Goal: Check status: Check status

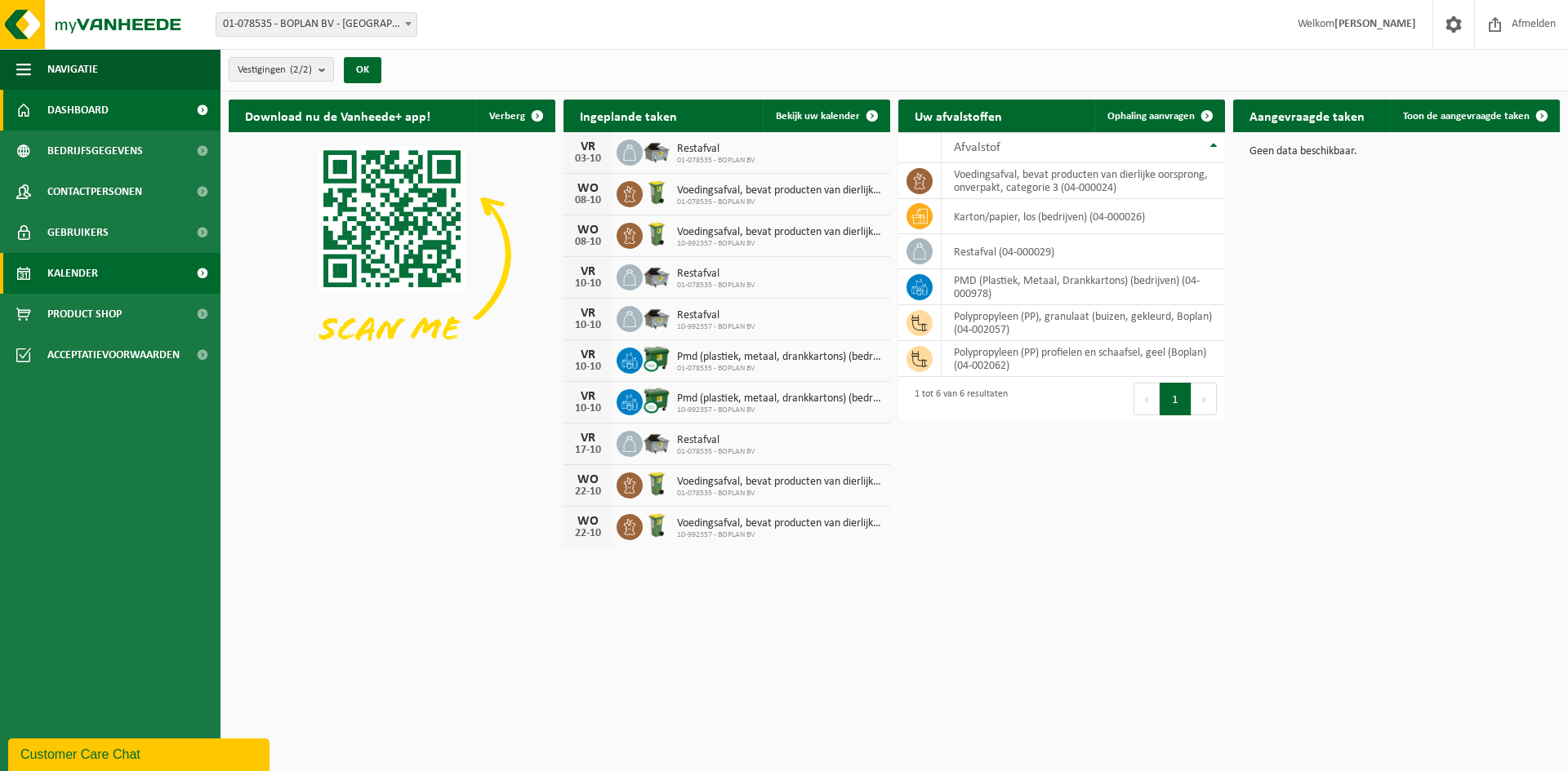
click at [79, 274] on span "Kalender" at bounding box center [72, 273] width 50 height 41
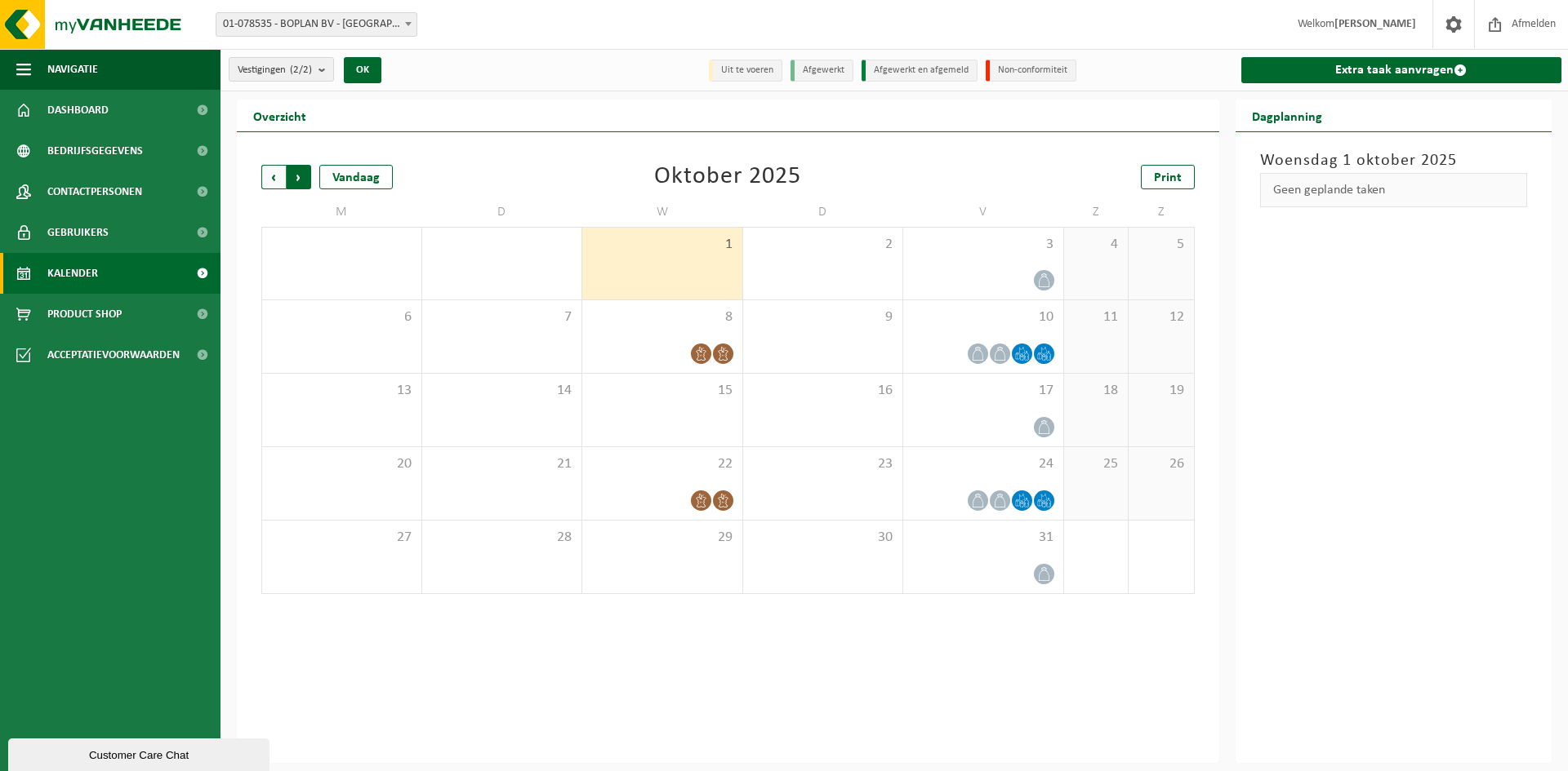
click at [276, 176] on span "Vorige" at bounding box center [273, 177] width 24 height 24
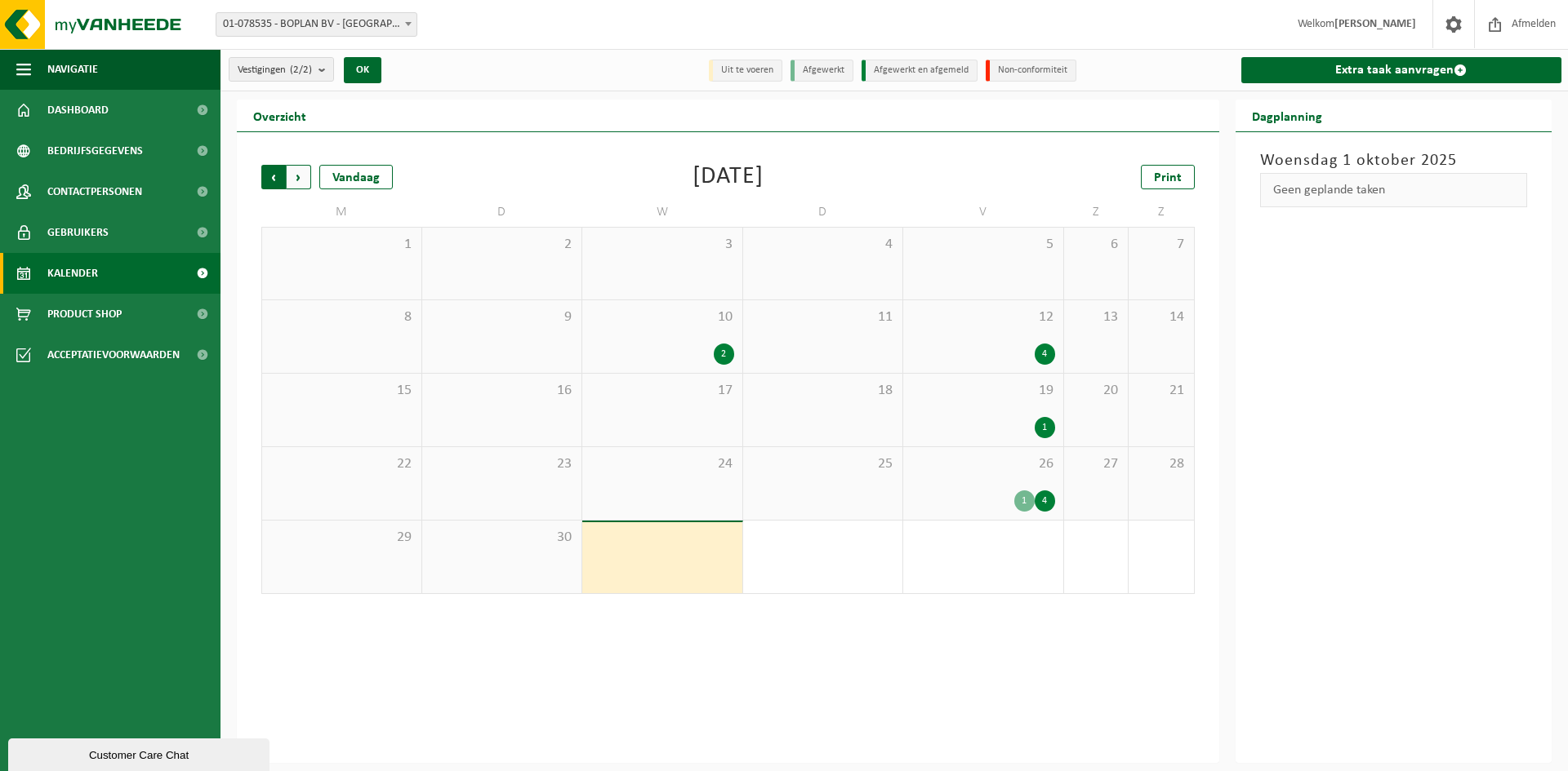
click at [302, 178] on span "Volgende" at bounding box center [298, 177] width 24 height 24
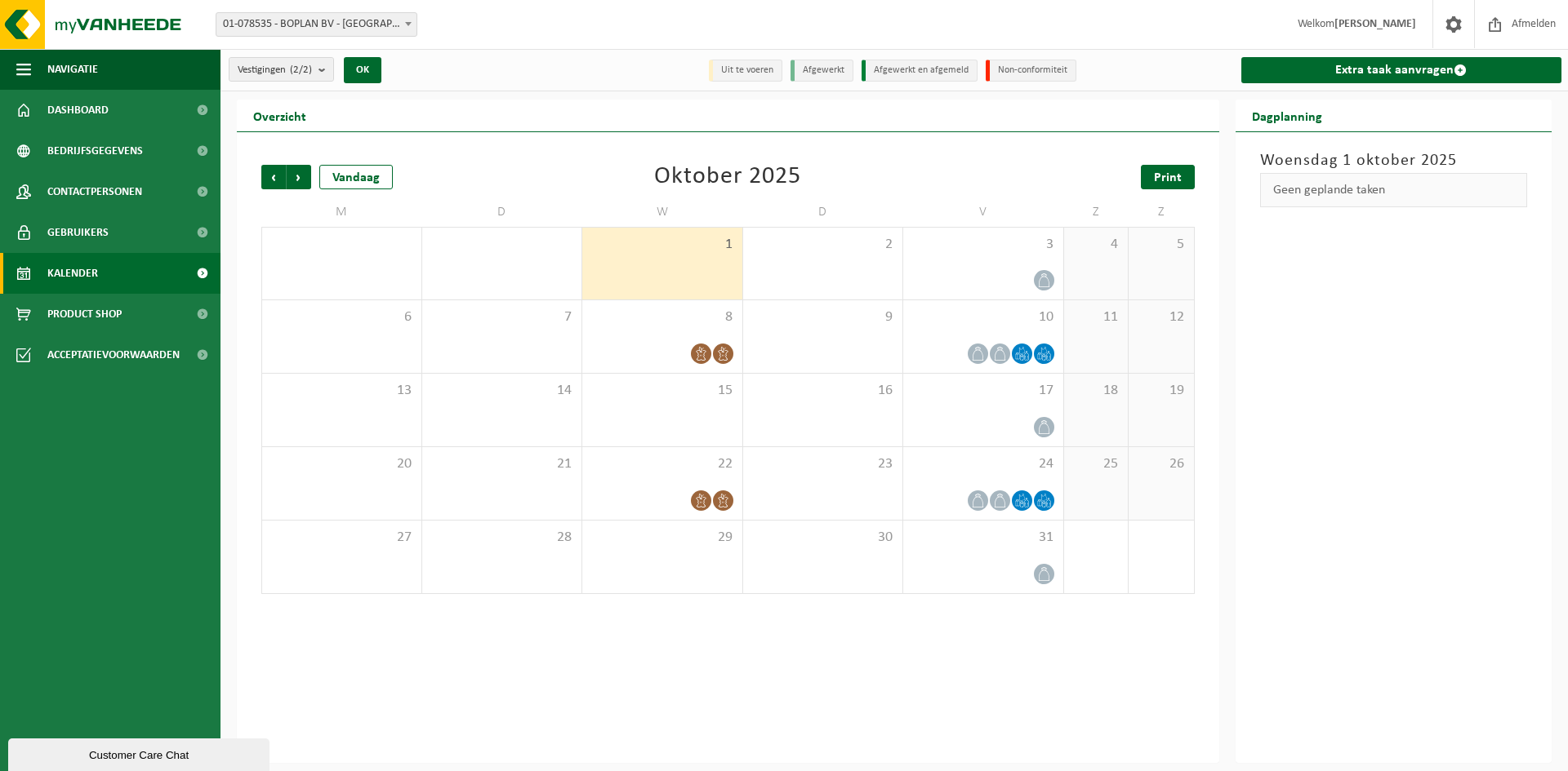
click at [1180, 180] on span "Print" at bounding box center [1168, 178] width 28 height 13
